Goal: Check status: Check status

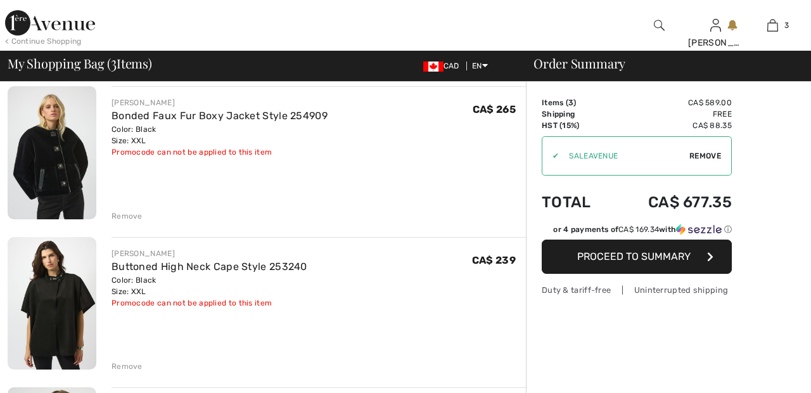
scroll to position [118, 0]
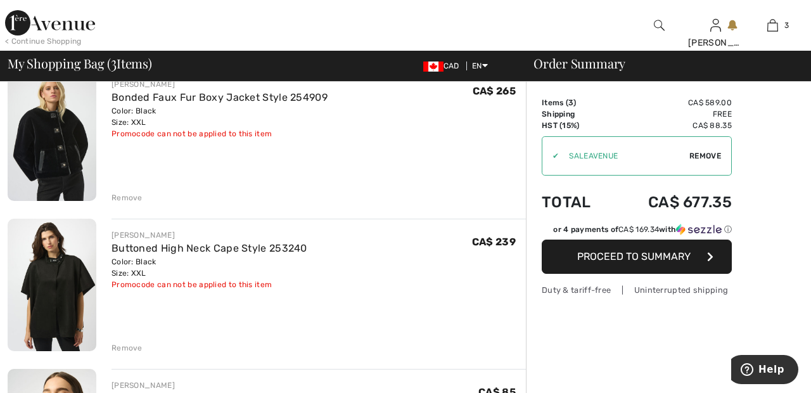
click at [718, 154] on span "Remove" at bounding box center [706, 155] width 32 height 11
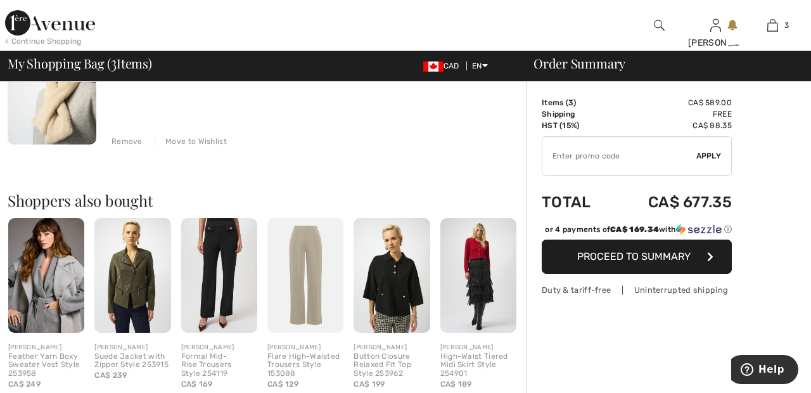
scroll to position [470, 0]
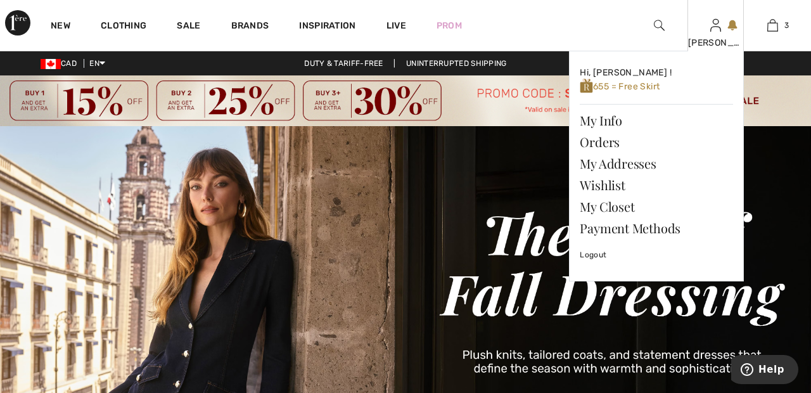
click at [716, 28] on img at bounding box center [716, 25] width 11 height 15
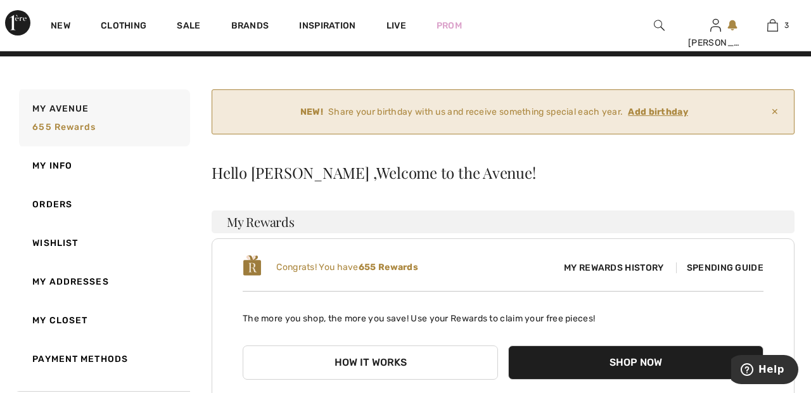
scroll to position [20, 0]
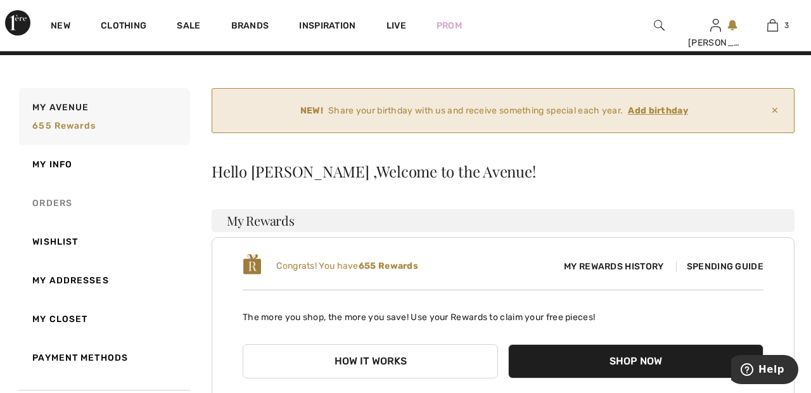
click at [58, 202] on link "Orders" at bounding box center [103, 203] width 174 height 39
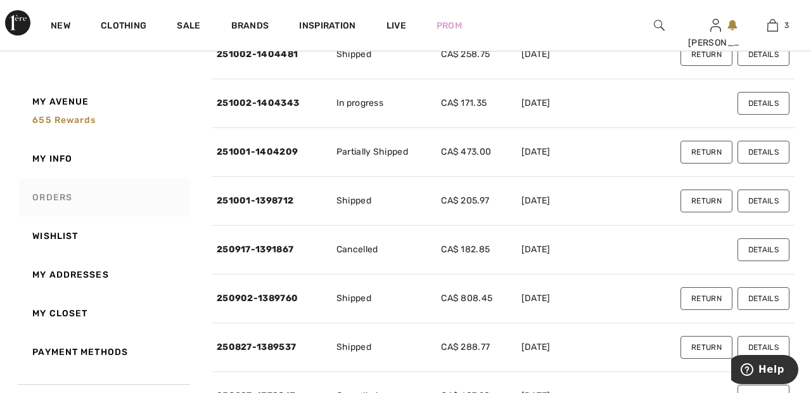
scroll to position [226, 0]
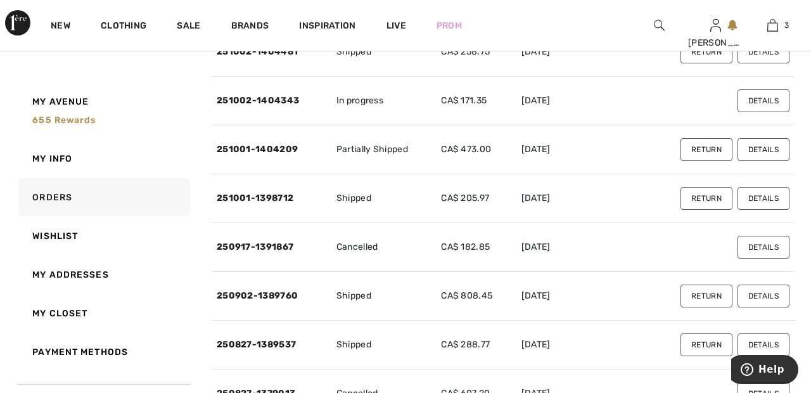
click at [771, 150] on button "Details" at bounding box center [764, 149] width 52 height 23
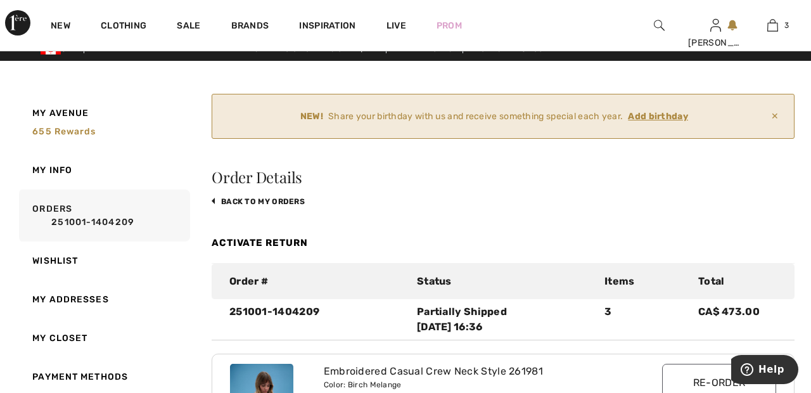
scroll to position [0, 0]
